Goal: Navigation & Orientation: Find specific page/section

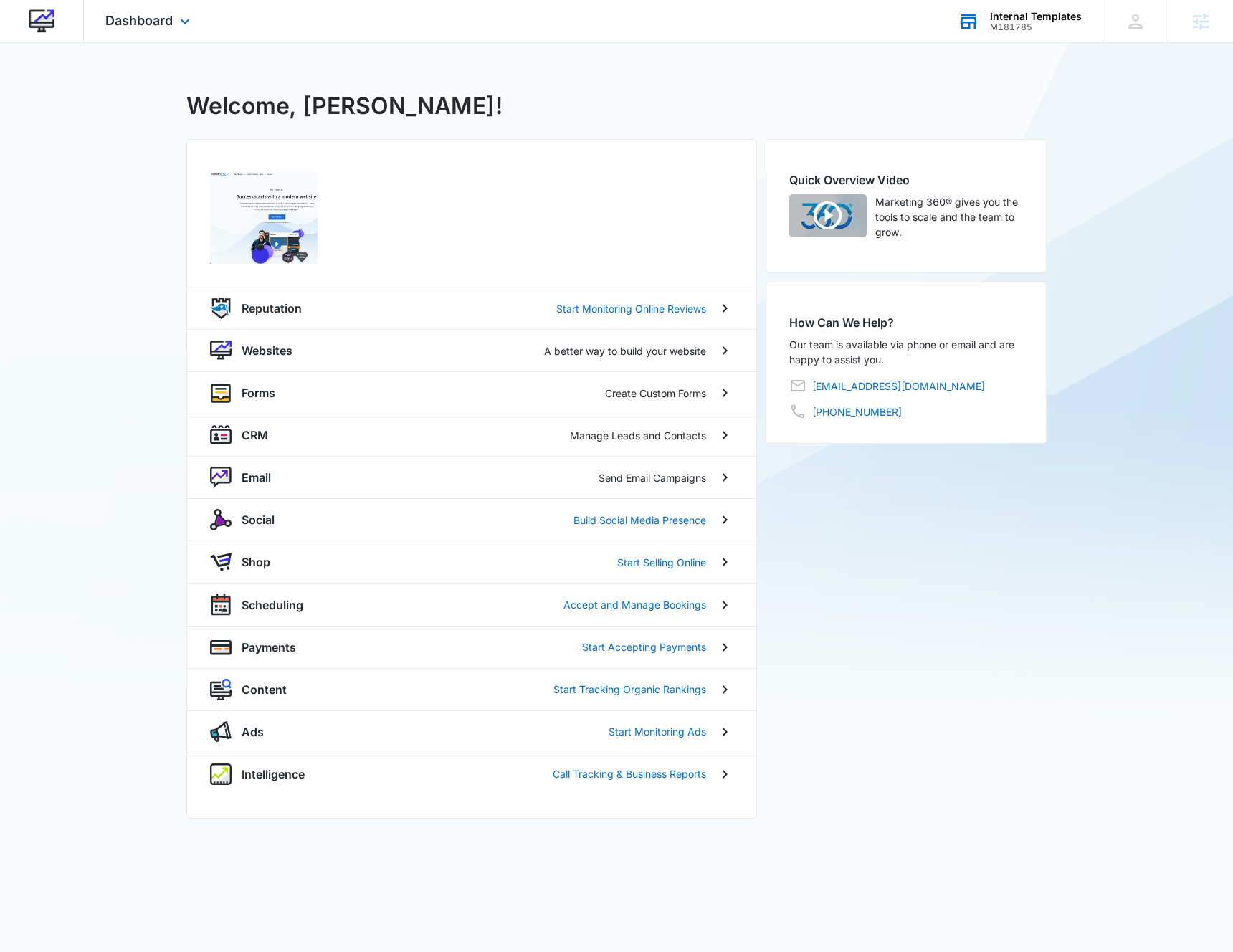
click at [1021, 17] on div "Internal Templates" at bounding box center [1035, 16] width 91 height 12
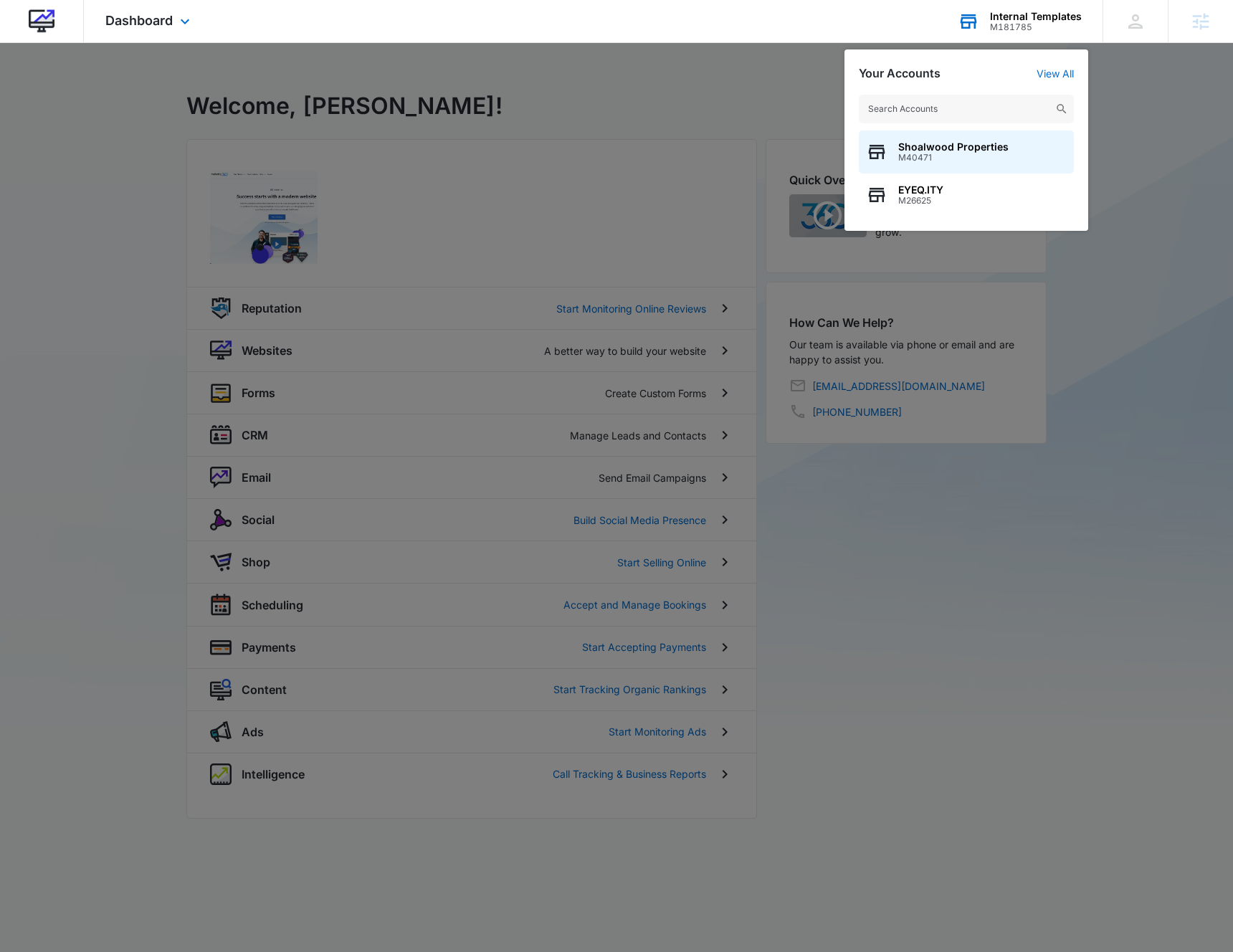
type input "A1AN15306362f57e16d3045"
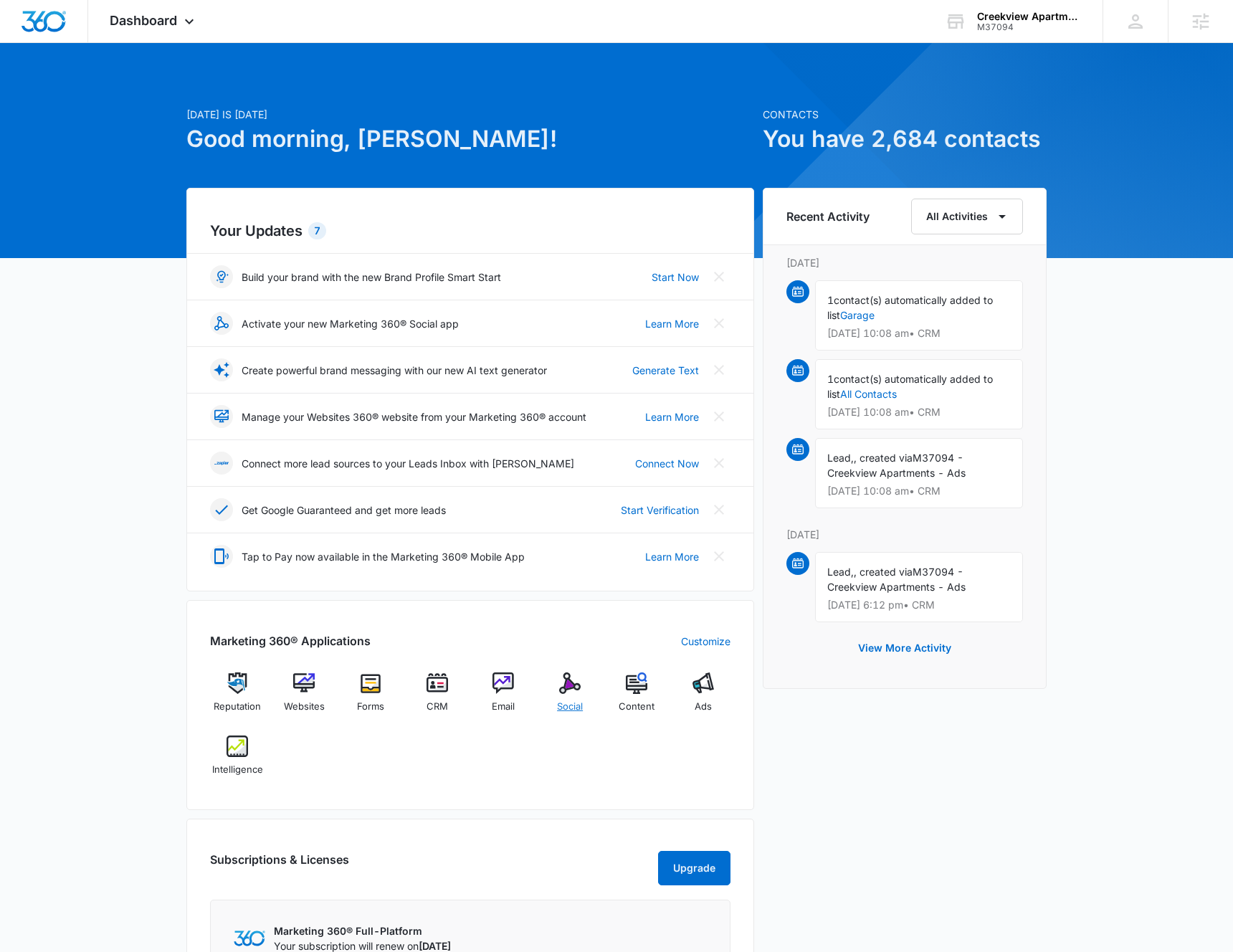
click at [576, 684] on img at bounding box center [570, 683] width 21 height 21
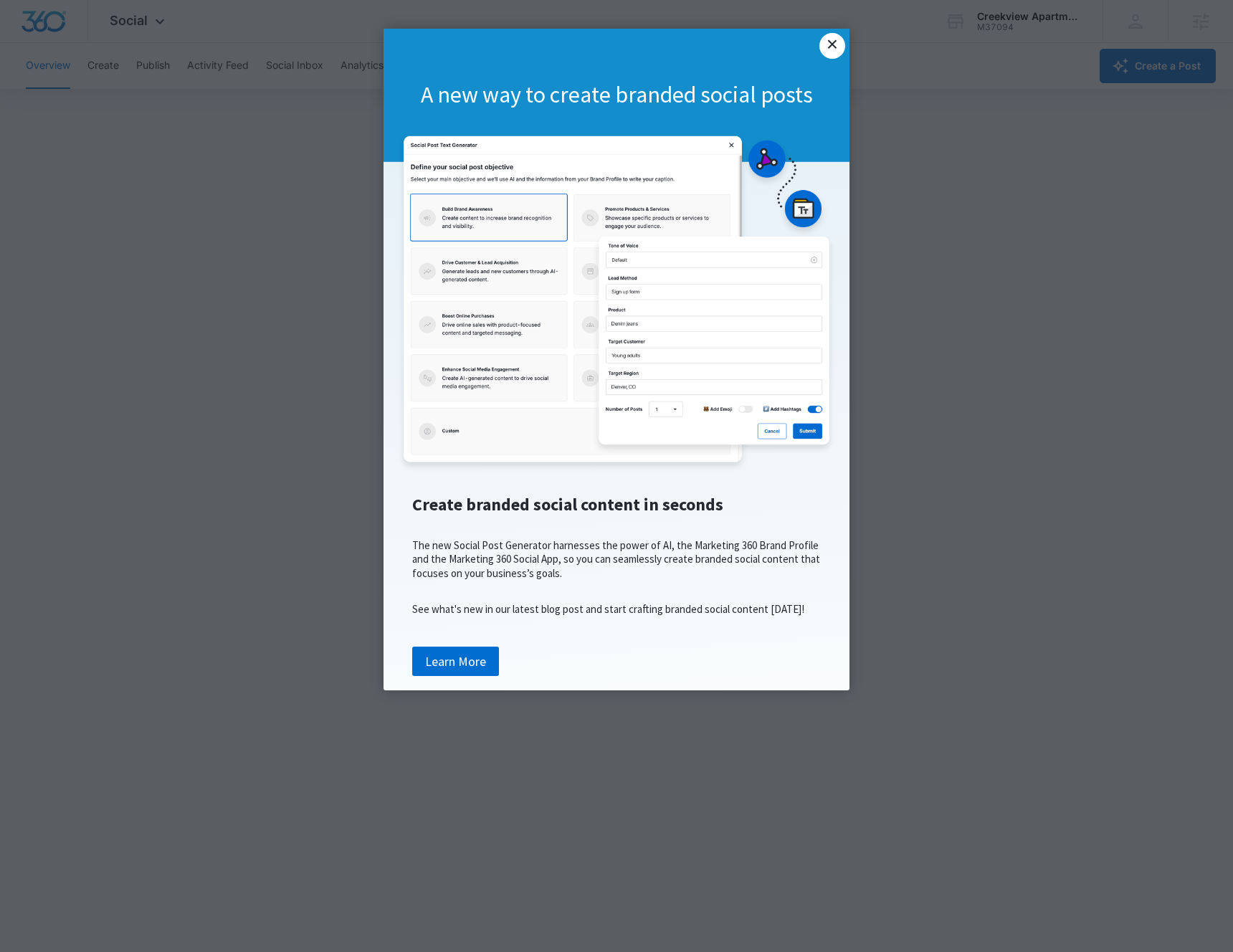
click at [833, 47] on link "×" at bounding box center [832, 45] width 26 height 26
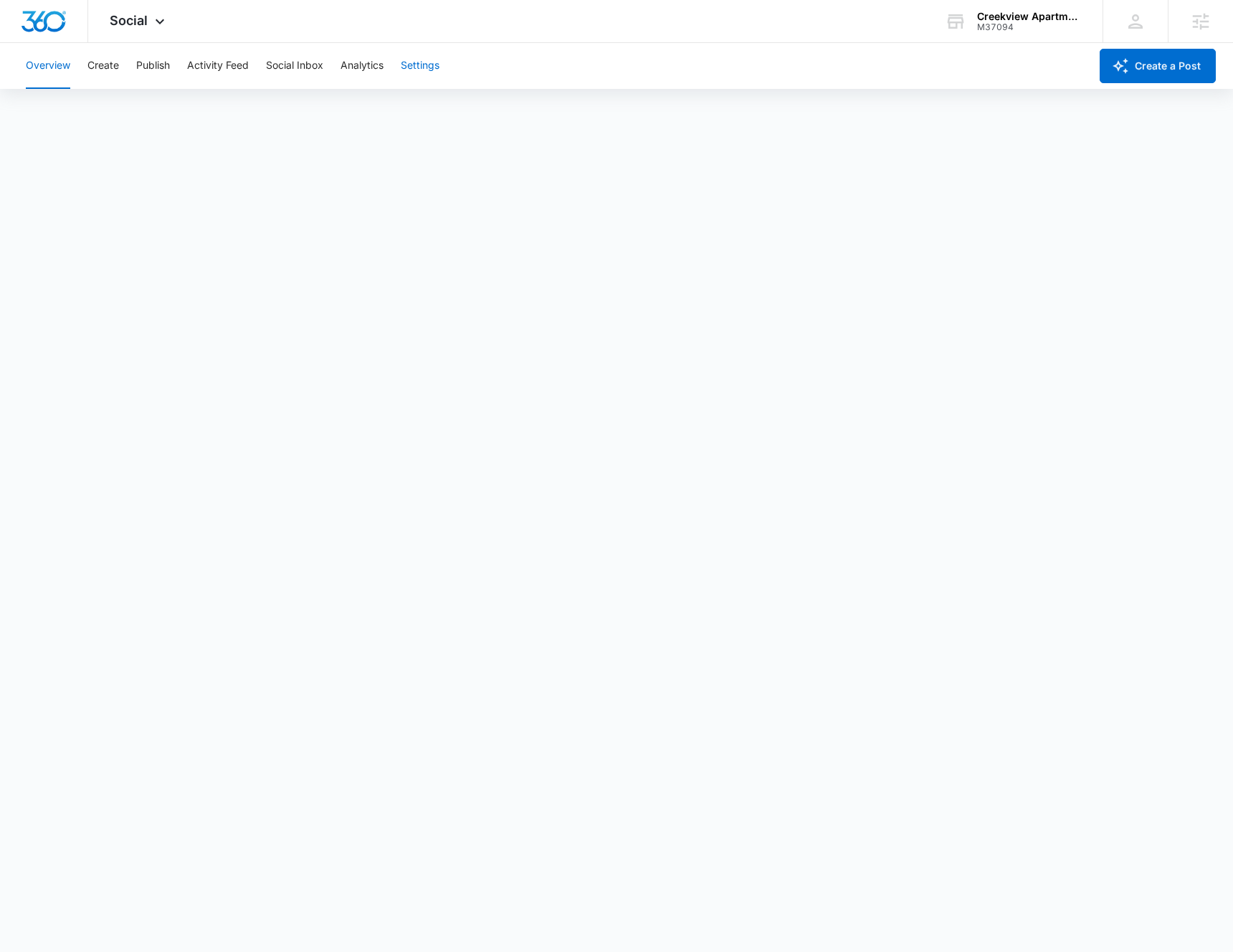
click at [425, 70] on button "Settings" at bounding box center [420, 66] width 39 height 46
click at [223, 71] on button "Activity Feed" at bounding box center [218, 66] width 62 height 46
click at [53, 66] on button "Overview" at bounding box center [48, 66] width 45 height 46
click at [279, 68] on button "Social Inbox" at bounding box center [295, 66] width 58 height 46
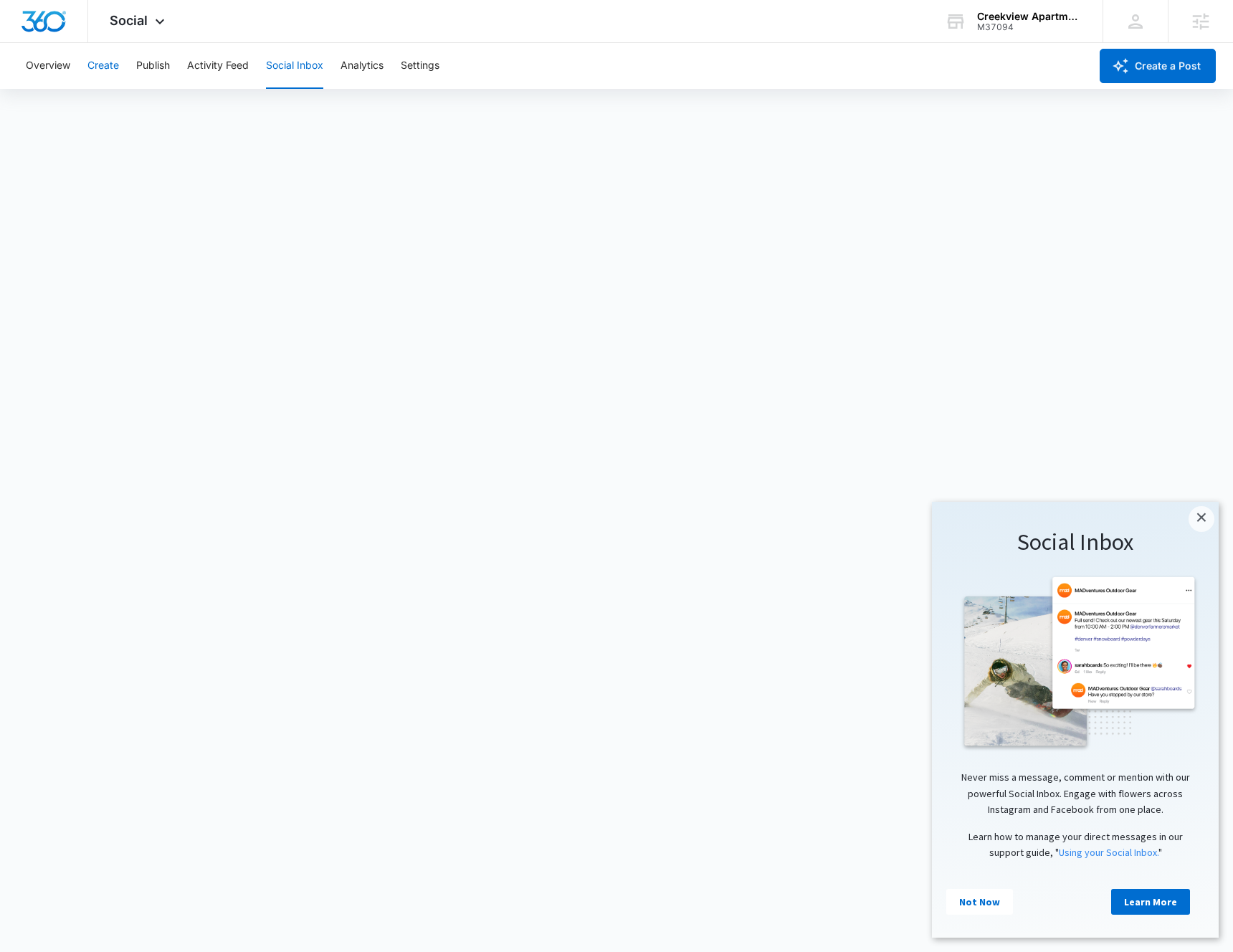
click at [108, 66] on button "Create" at bounding box center [103, 66] width 31 height 46
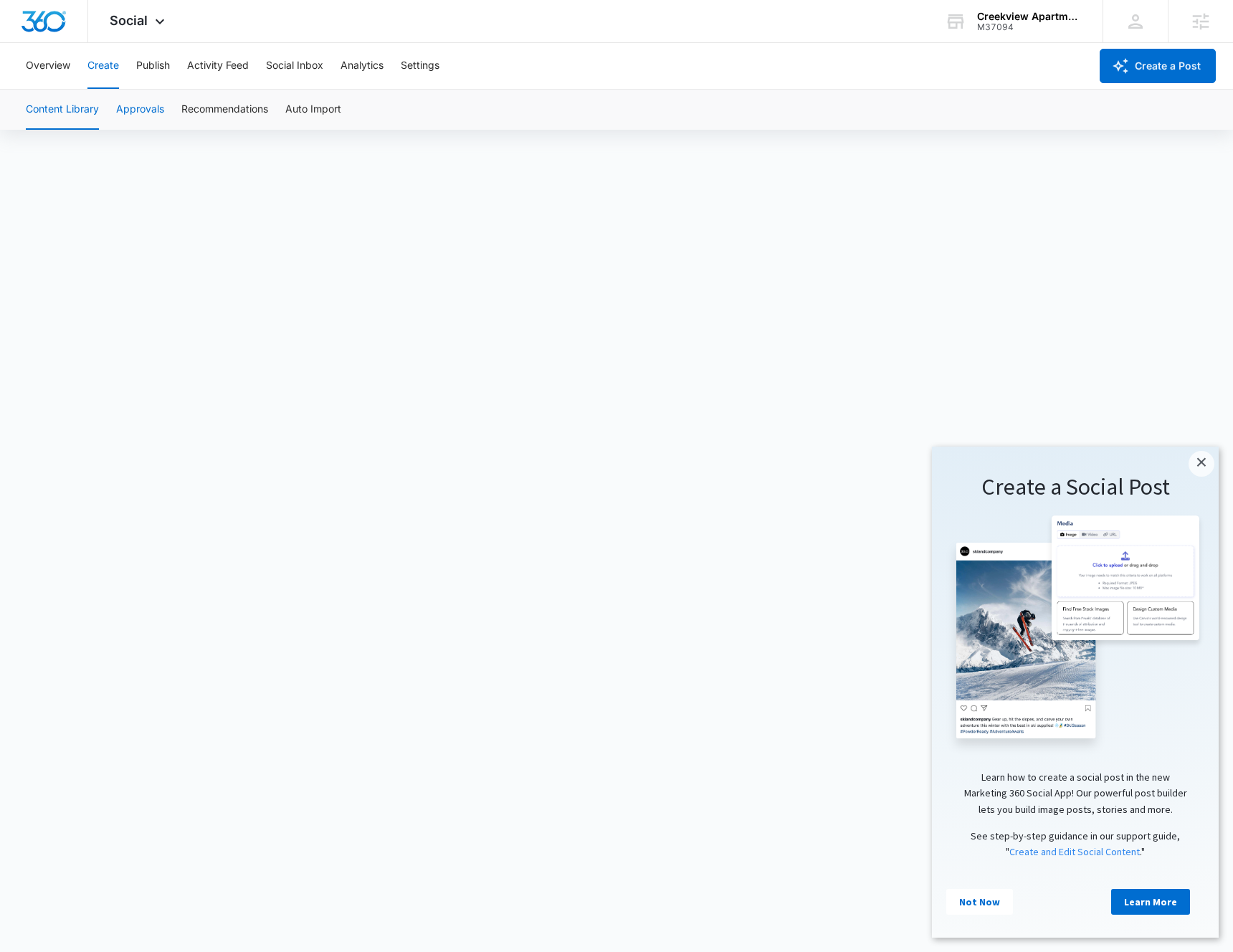
click at [146, 109] on button "Approvals" at bounding box center [140, 110] width 48 height 40
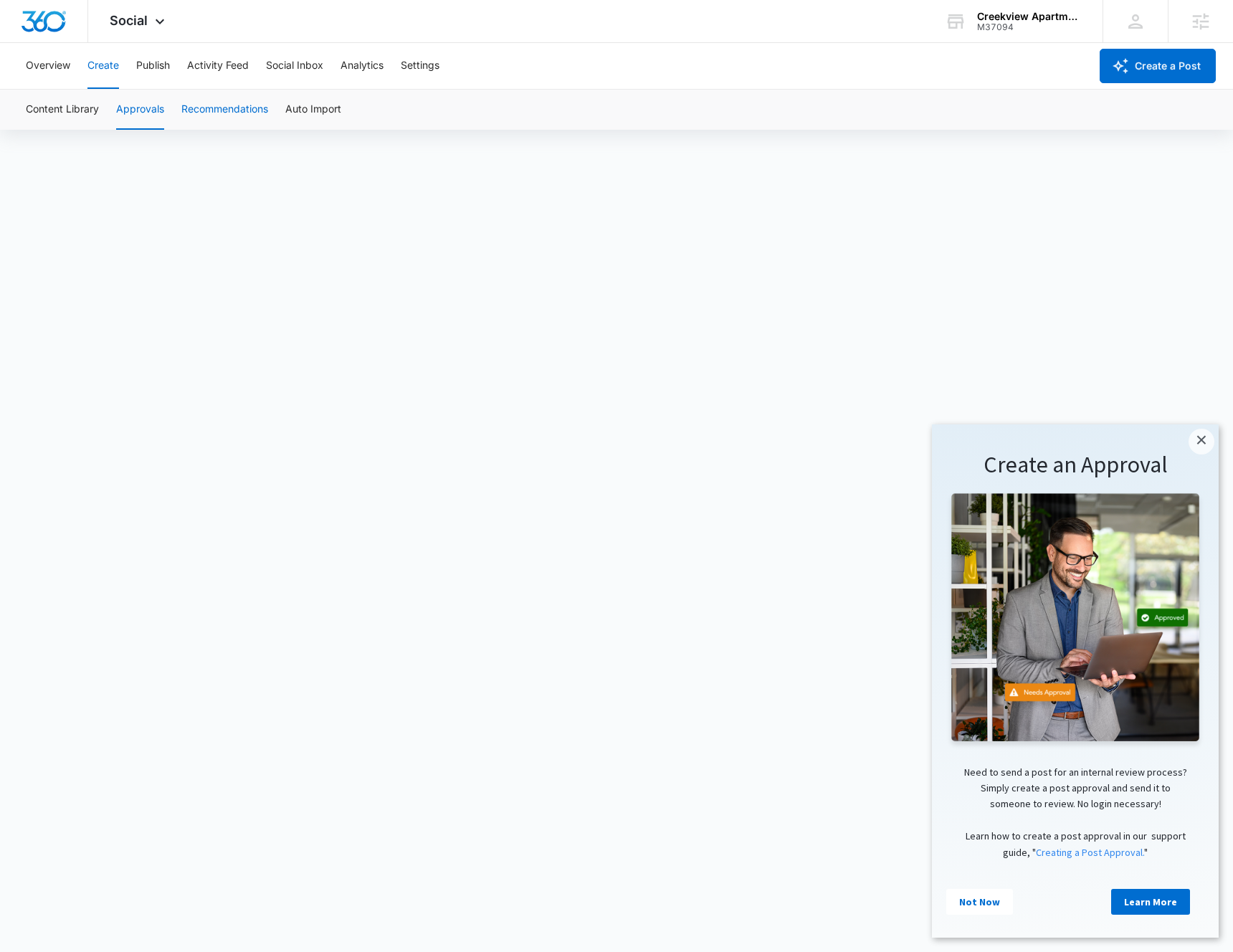
click at [215, 115] on button "Recommendations" at bounding box center [224, 110] width 87 height 40
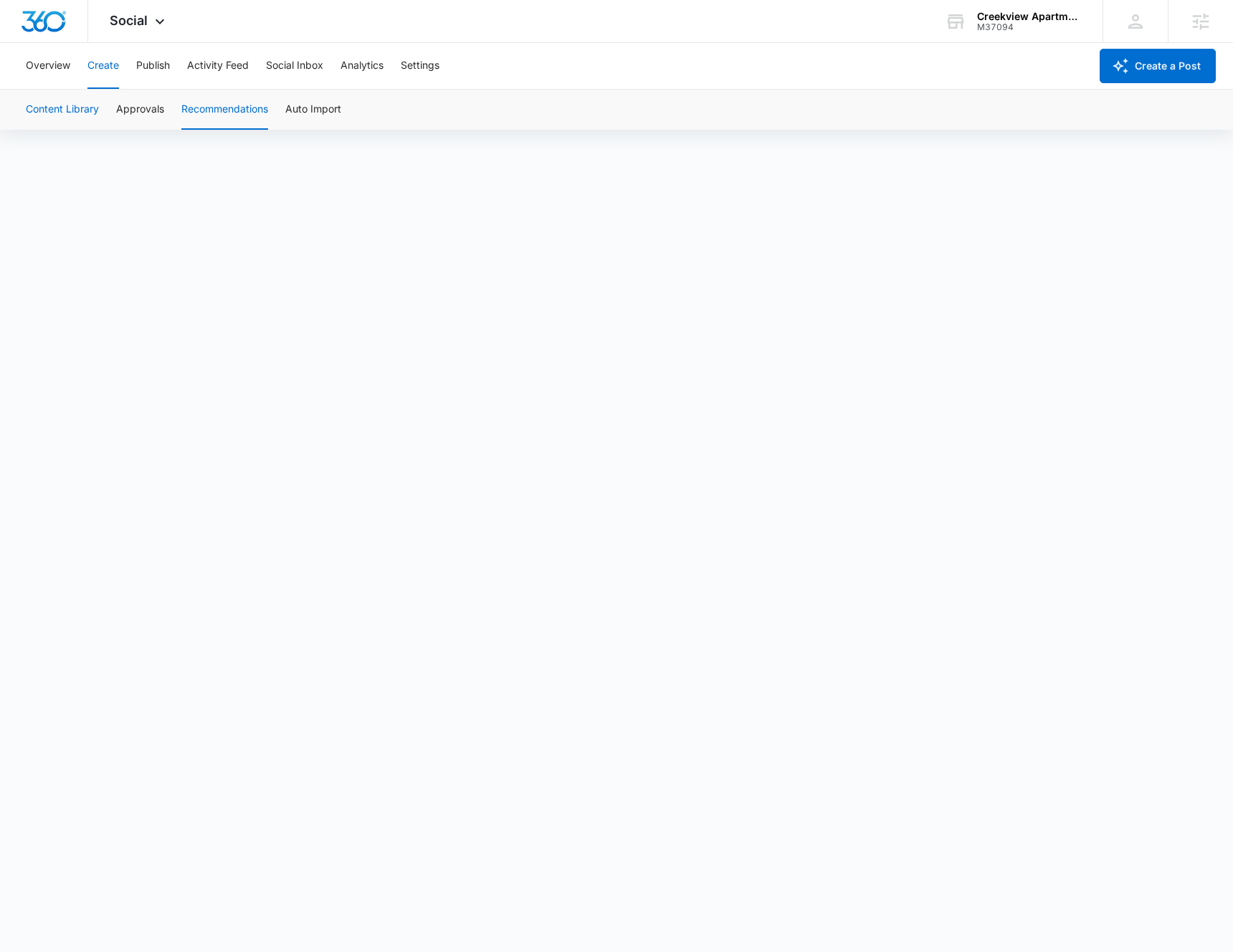
click at [80, 115] on button "Content Library" at bounding box center [62, 110] width 73 height 40
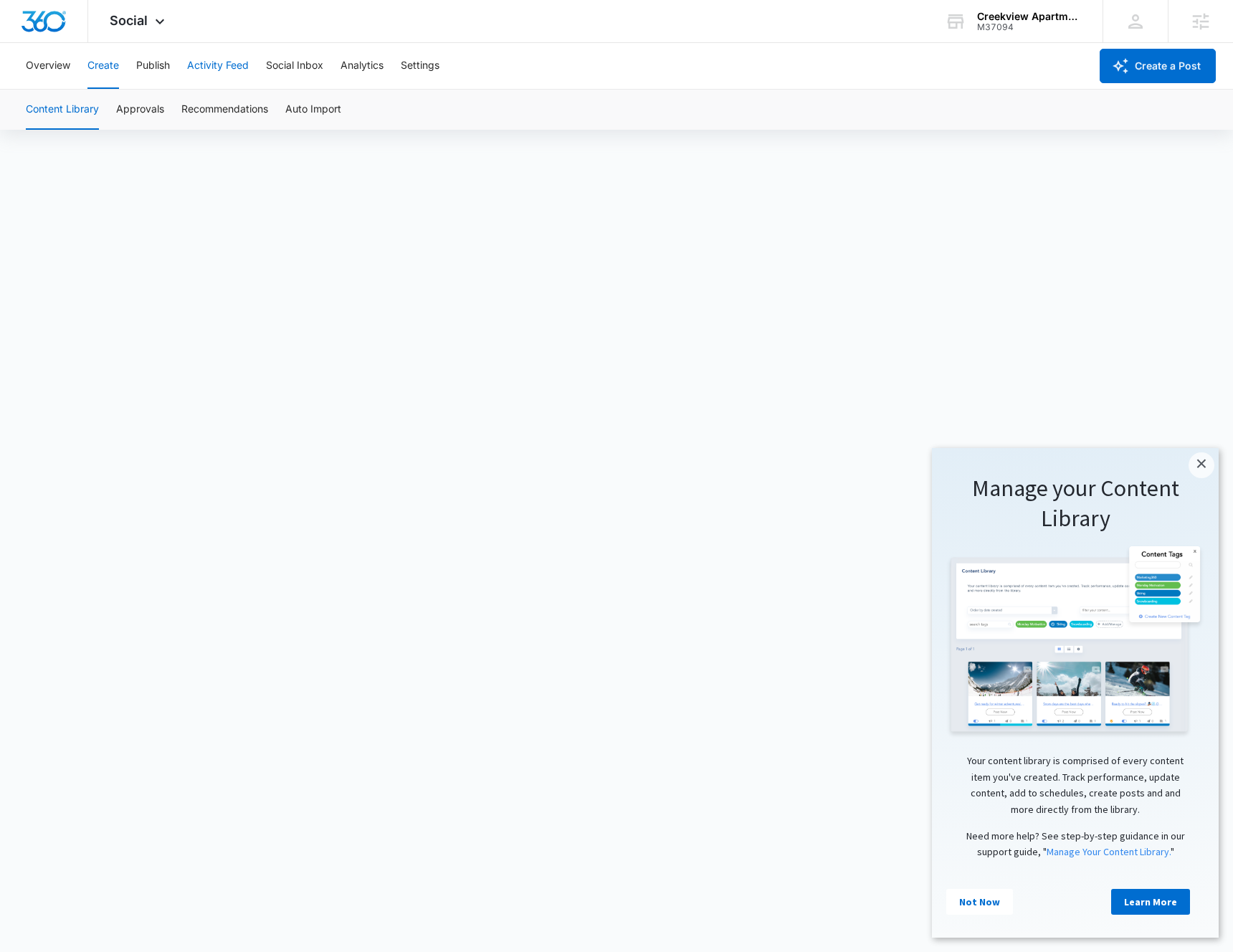
click at [242, 64] on button "Activity Feed" at bounding box center [218, 66] width 62 height 46
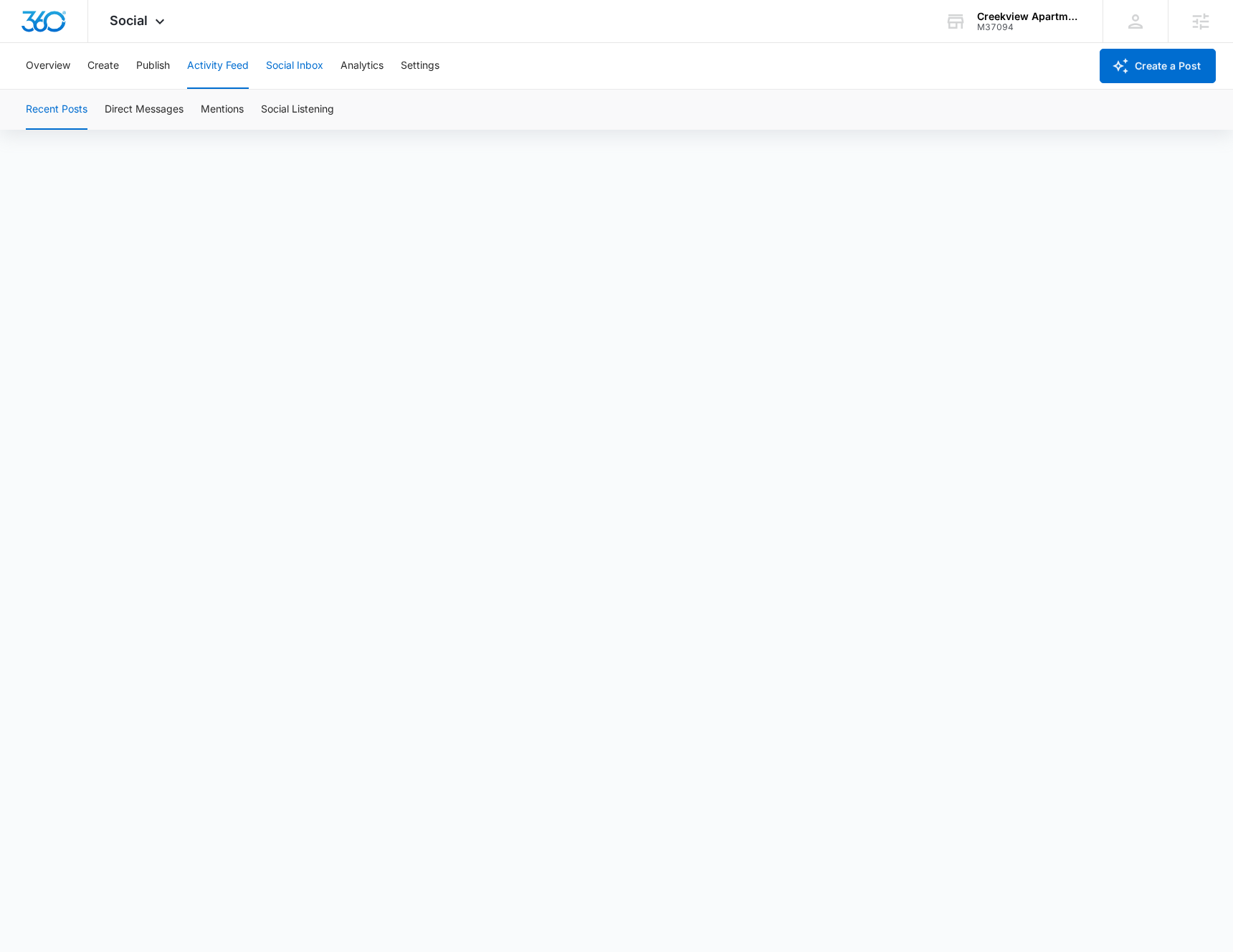
click at [311, 73] on button "Social Inbox" at bounding box center [295, 66] width 58 height 46
click at [359, 67] on button "Analytics" at bounding box center [362, 66] width 43 height 46
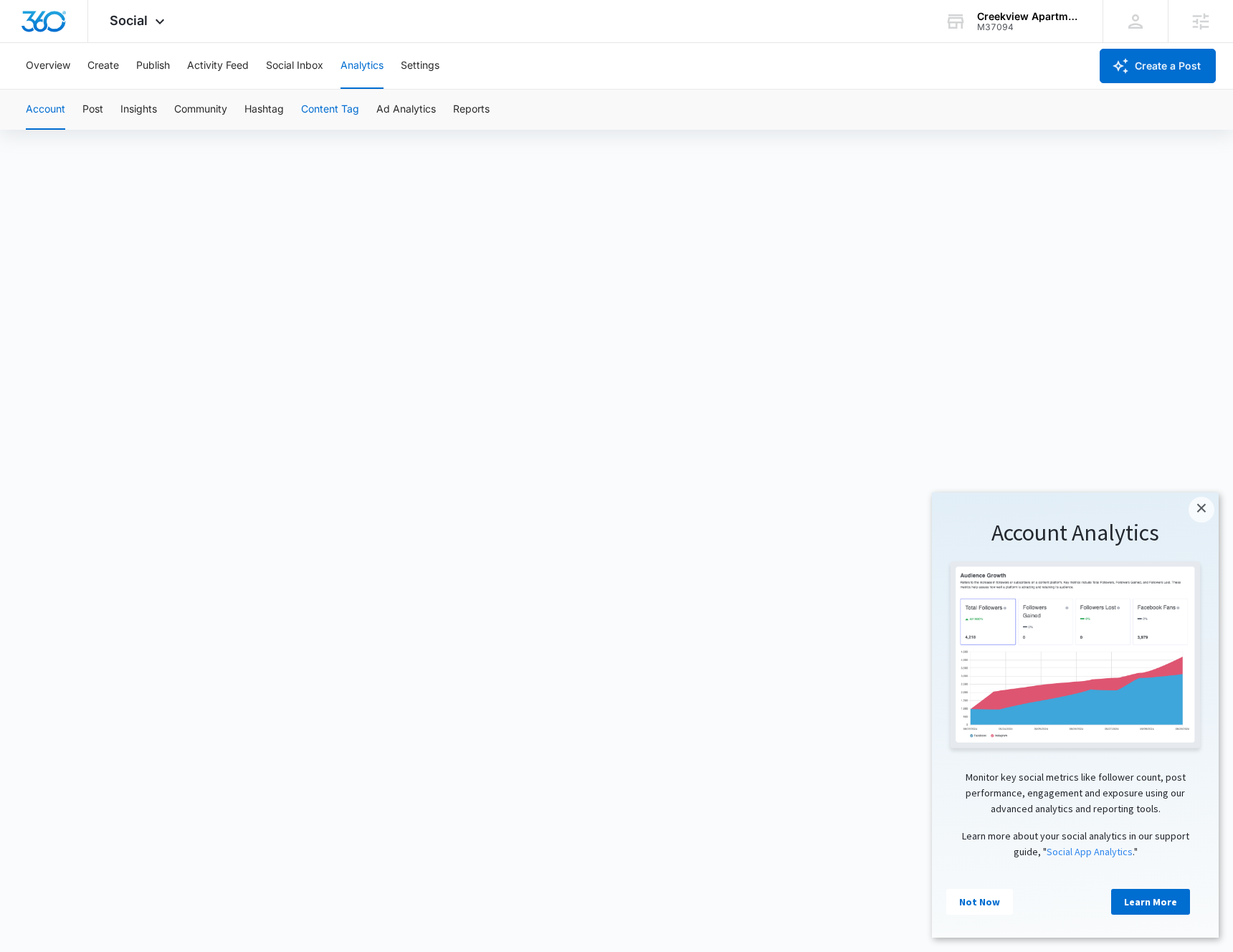
click at [349, 113] on button "Content Tag" at bounding box center [330, 110] width 58 height 40
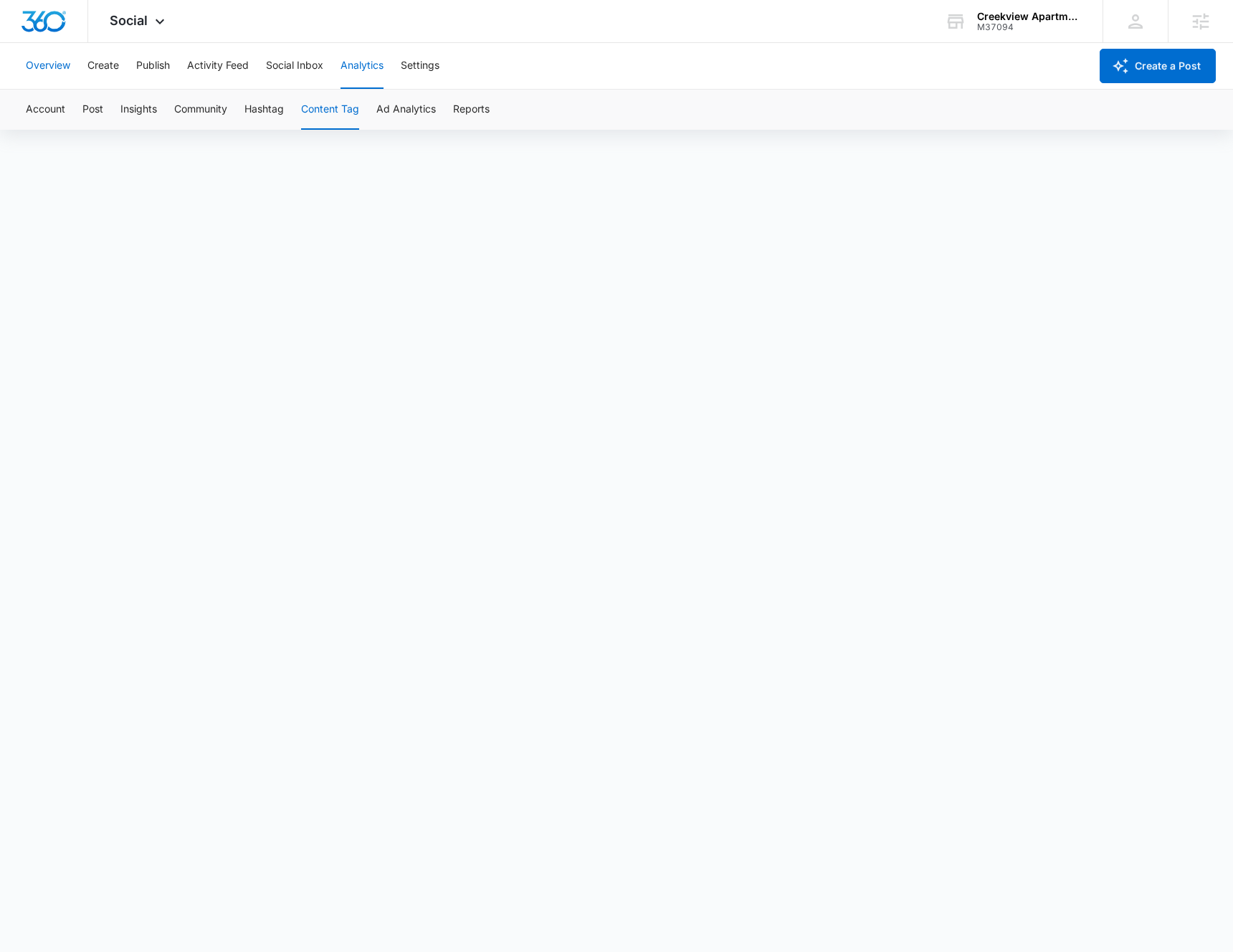
click at [56, 67] on button "Overview" at bounding box center [48, 66] width 45 height 46
click at [1031, 17] on div "Creekview Apartments" at bounding box center [1029, 16] width 105 height 12
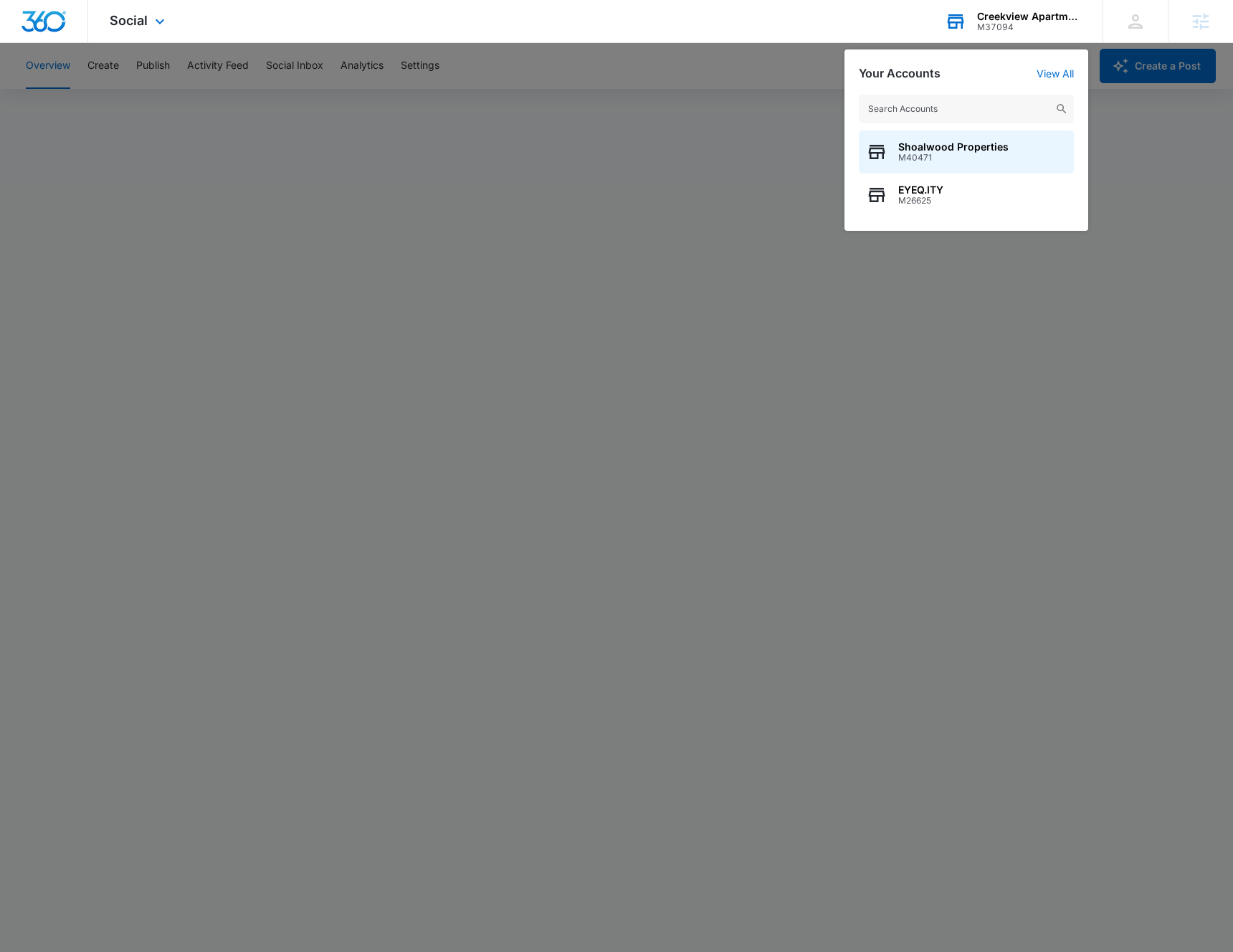
type input "A1AN8564786700469fa64dc"
